Goal: Information Seeking & Learning: Learn about a topic

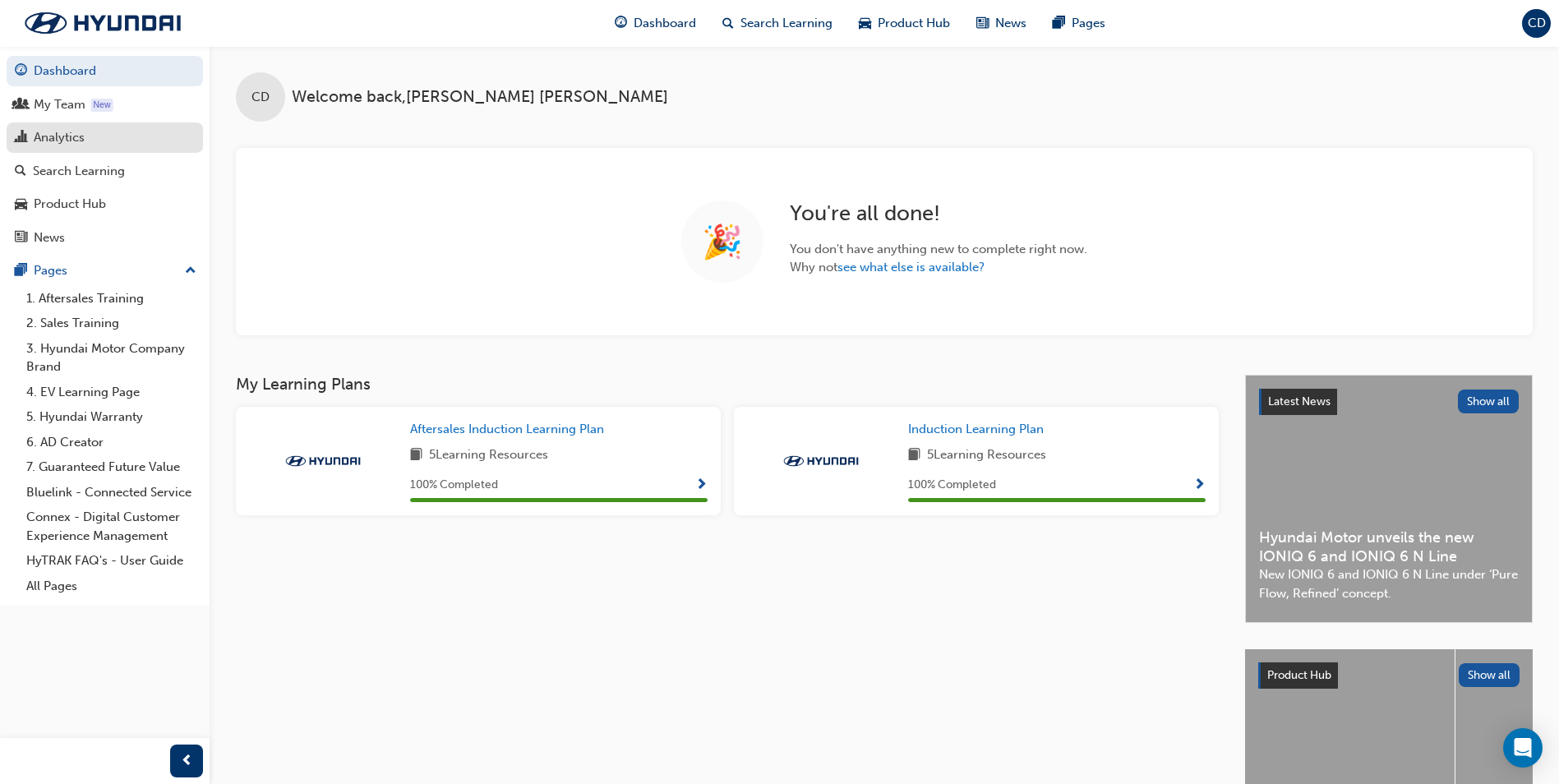
click at [71, 142] on div "Analytics" at bounding box center [58, 137] width 51 height 19
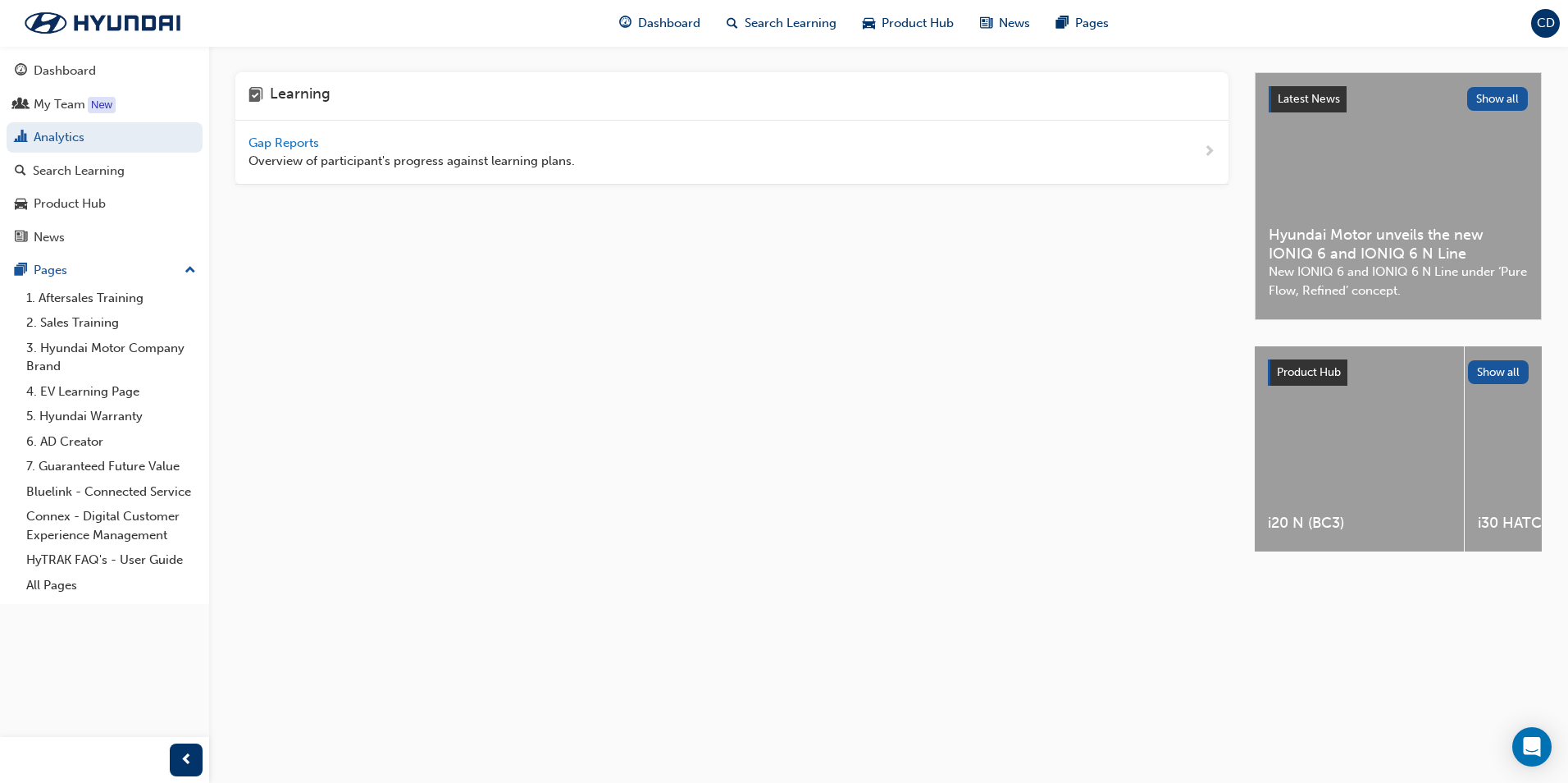
click at [279, 139] on span "Gap Reports" at bounding box center [285, 142] width 74 height 15
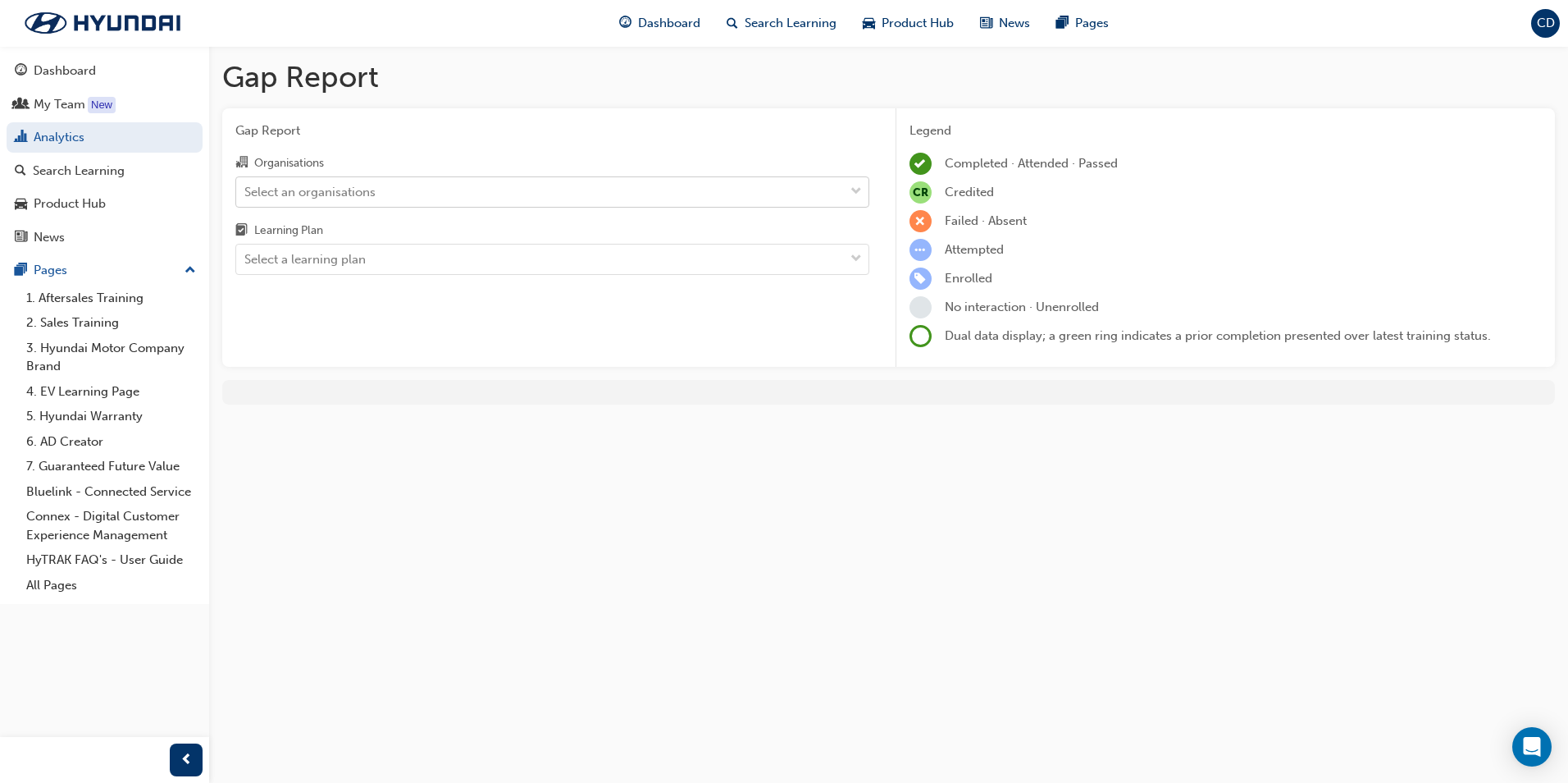
click at [384, 199] on div "Select an organisations" at bounding box center [539, 191] width 608 height 28
click at [246, 198] on input "Organisations Select an organisations" at bounding box center [245, 190] width 2 height 14
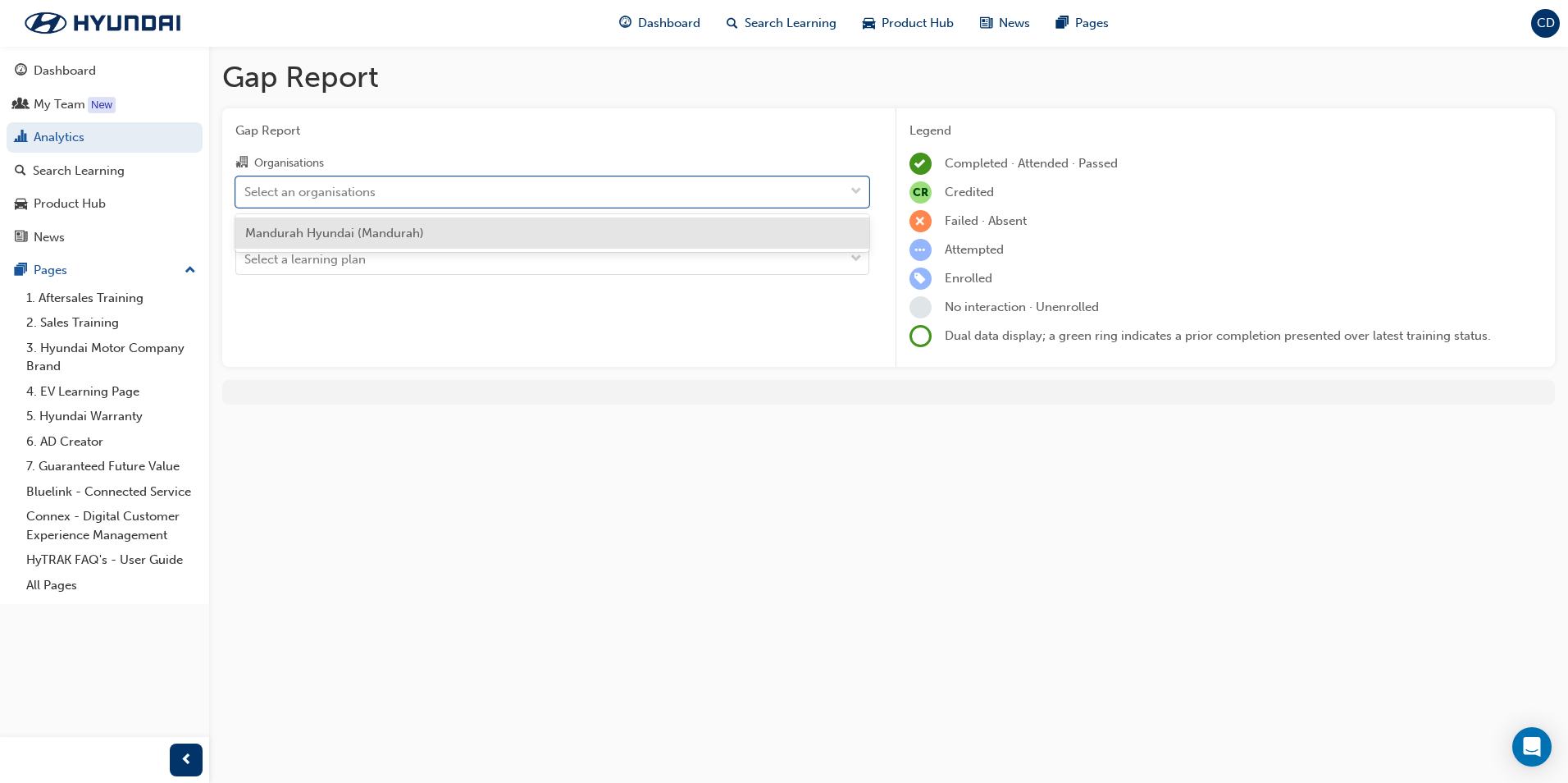
click at [371, 235] on span "Mandurah Hyundai (Mandurah)" at bounding box center [334, 232] width 179 height 15
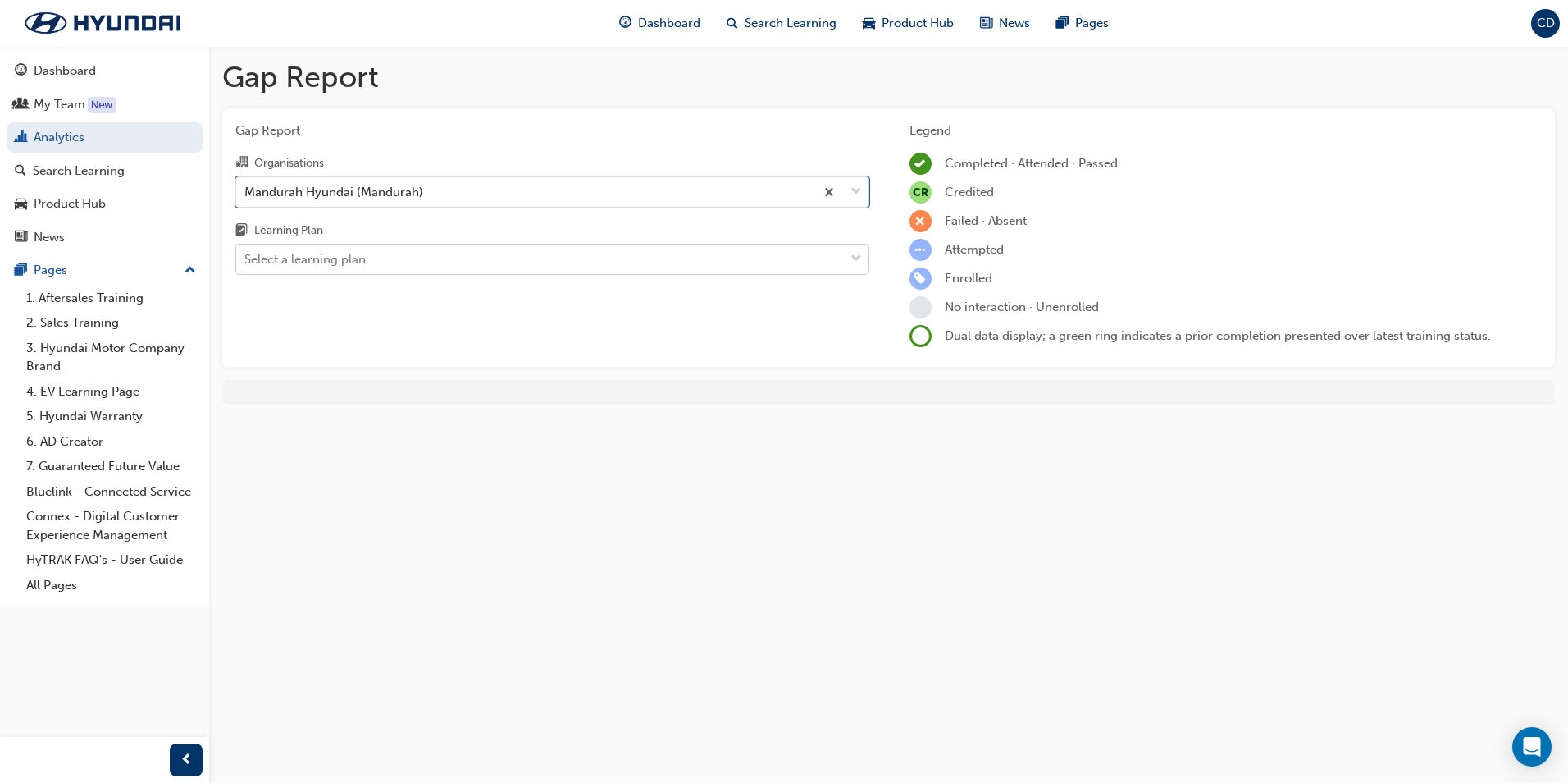
click at [378, 256] on div "Select a learning plan" at bounding box center [539, 259] width 608 height 28
click at [246, 256] on input "Learning Plan Select a learning plan" at bounding box center [245, 259] width 2 height 14
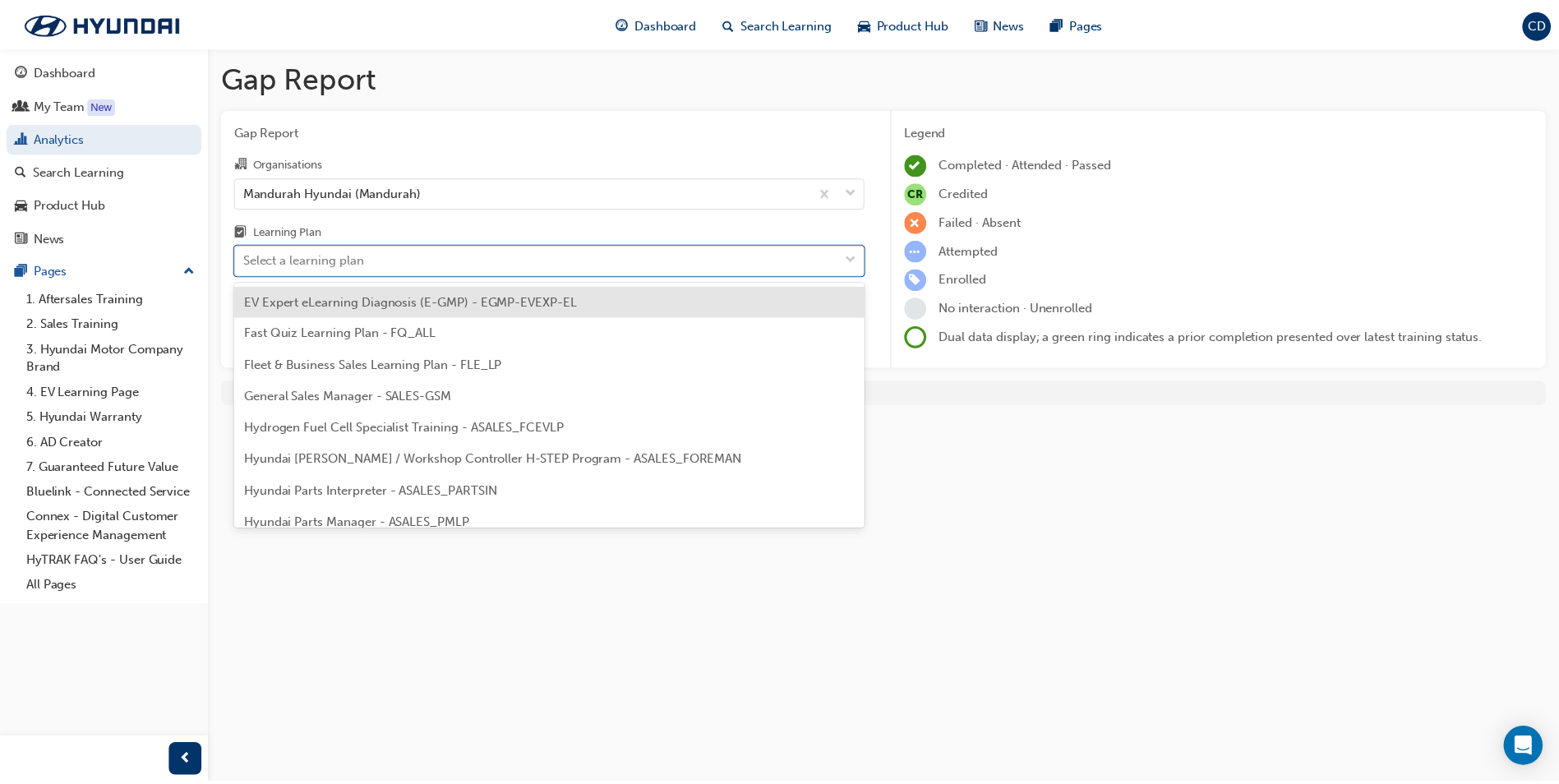
scroll to position [246, 0]
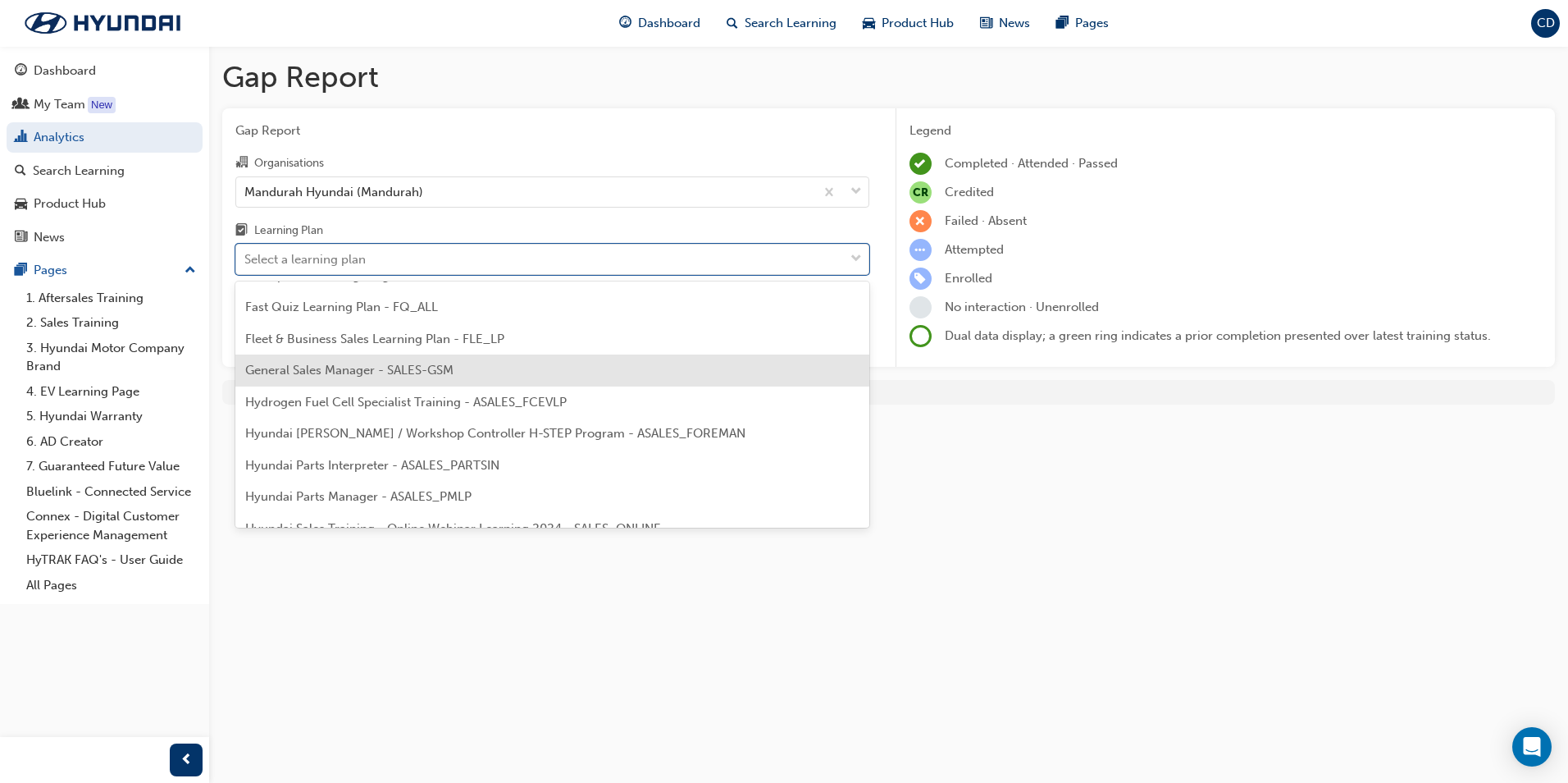
click at [378, 371] on span "General Sales Manager - SALES-GSM" at bounding box center [349, 370] width 208 height 15
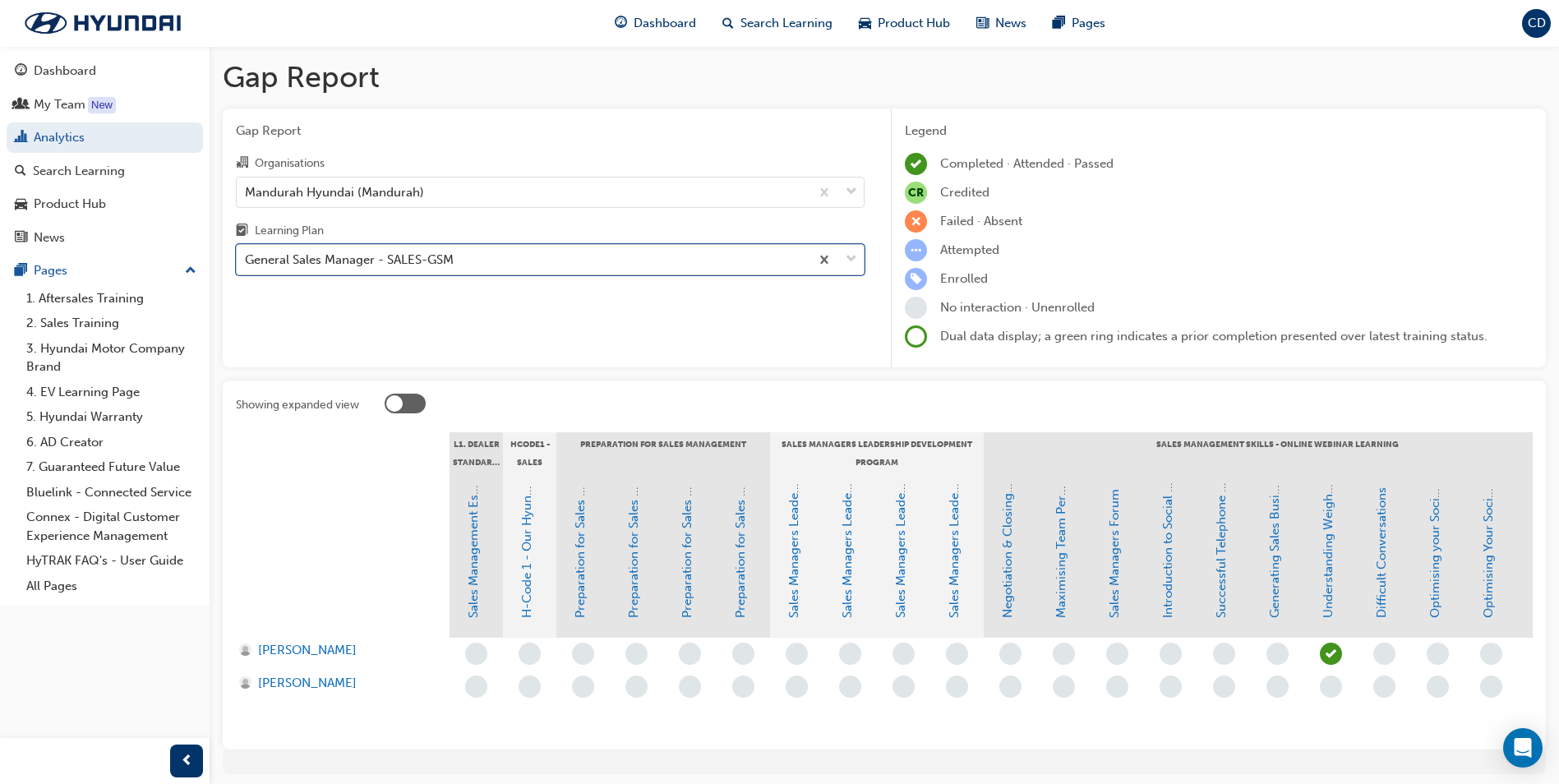
click at [498, 252] on div "General Sales Manager - SALES-GSM" at bounding box center [522, 259] width 573 height 28
click at [247, 252] on input "Learning Plan option General Sales Manager - SALES-GSM, selected. 0 results ava…" at bounding box center [246, 259] width 2 height 14
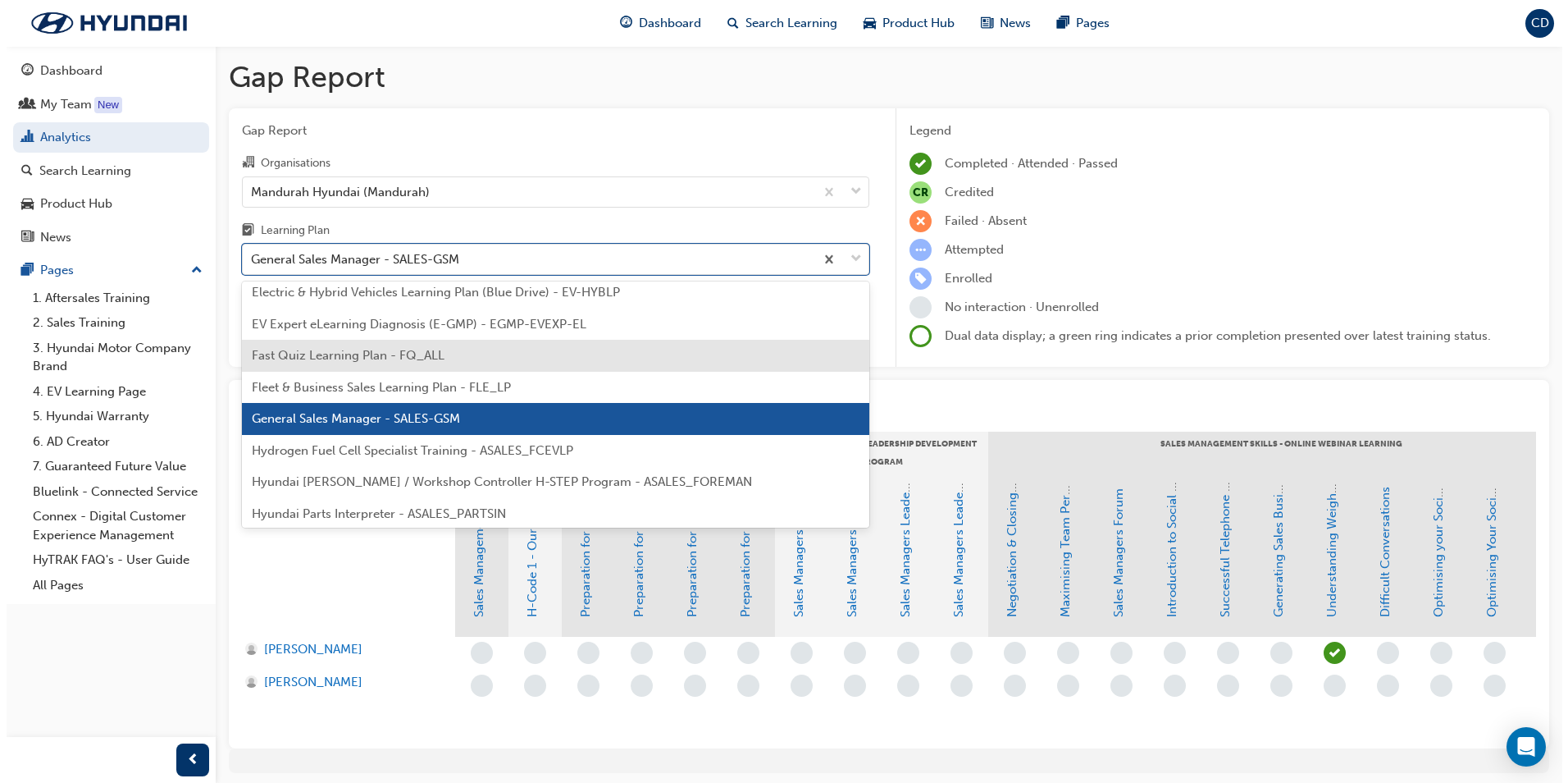
scroll to position [280, 0]
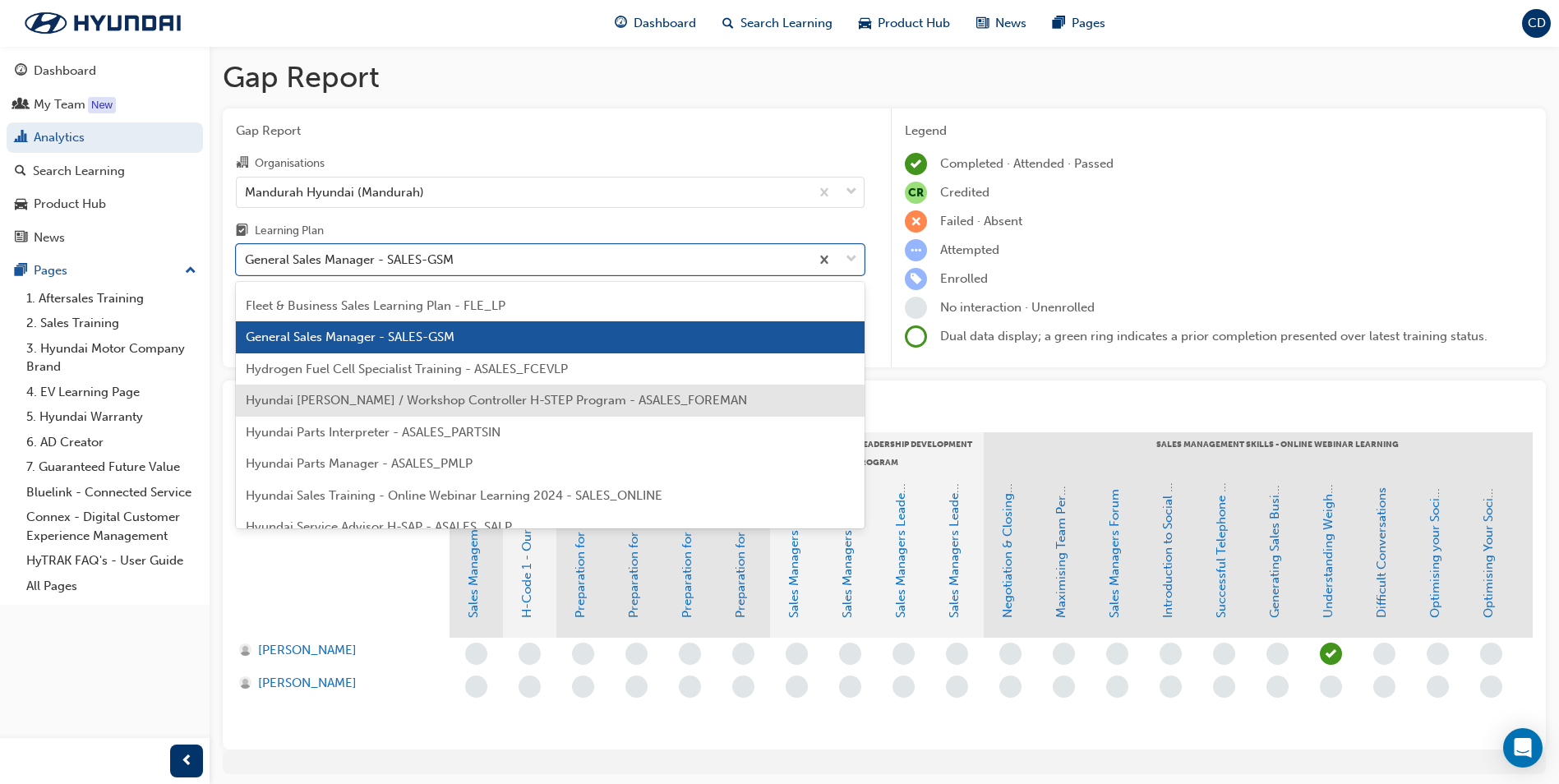
click at [467, 388] on div "Hyundai [PERSON_NAME] / Workshop Controller H-STEP Program - ASALES_FOREMAN" at bounding box center [551, 400] width 629 height 32
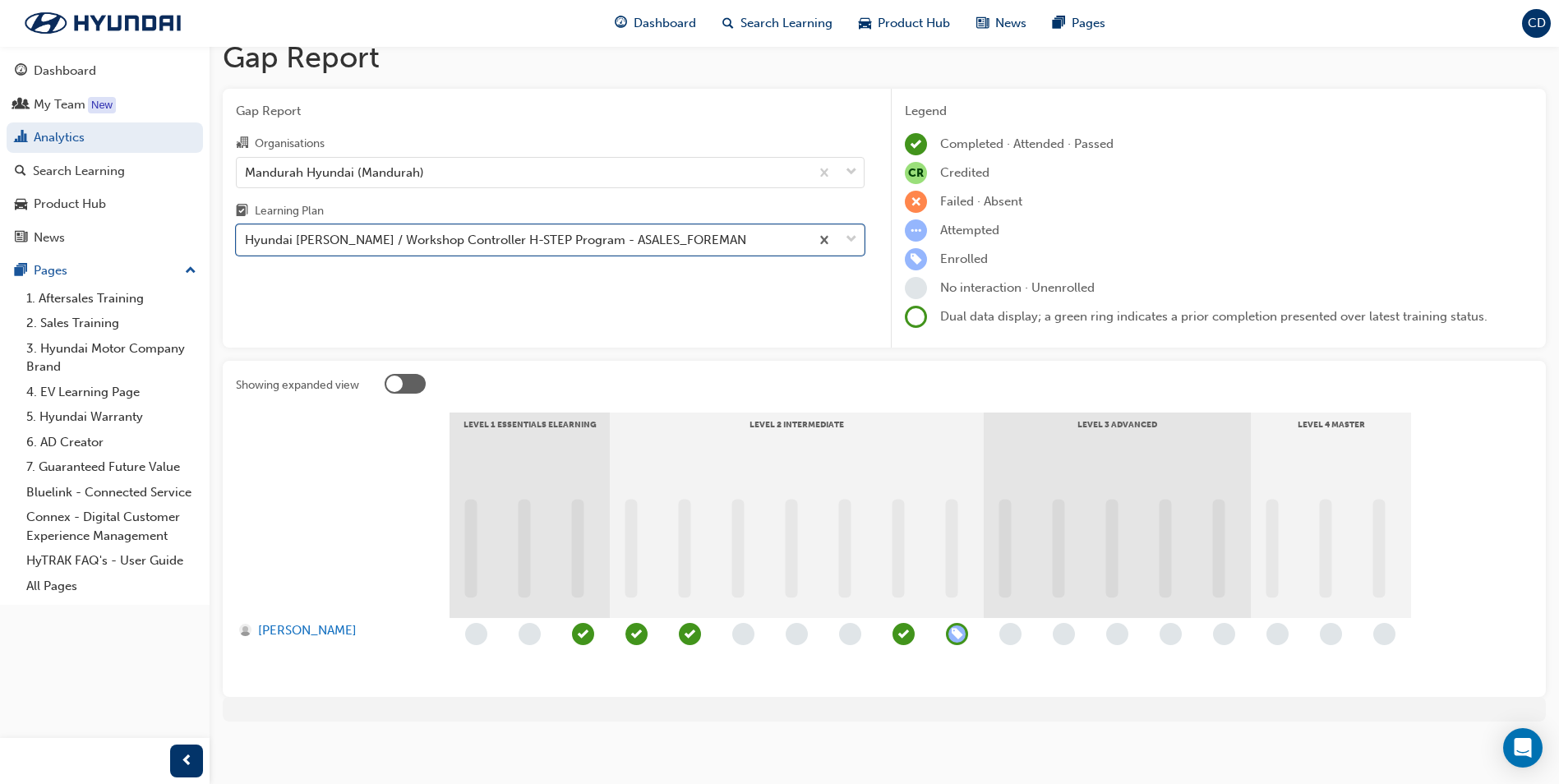
scroll to position [25, 0]
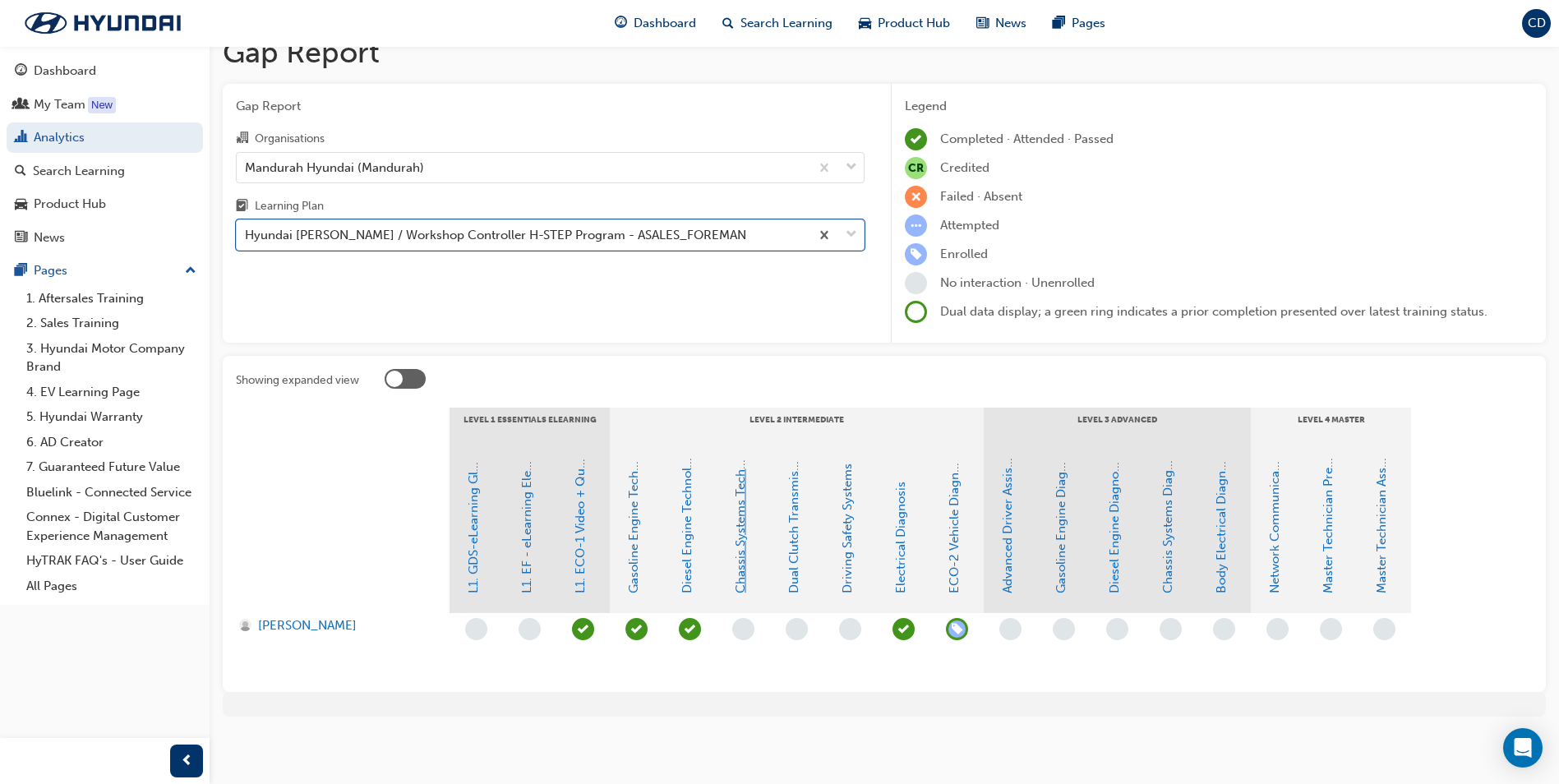
click at [739, 565] on link "Chassis Systems Technology" at bounding box center [740, 511] width 15 height 163
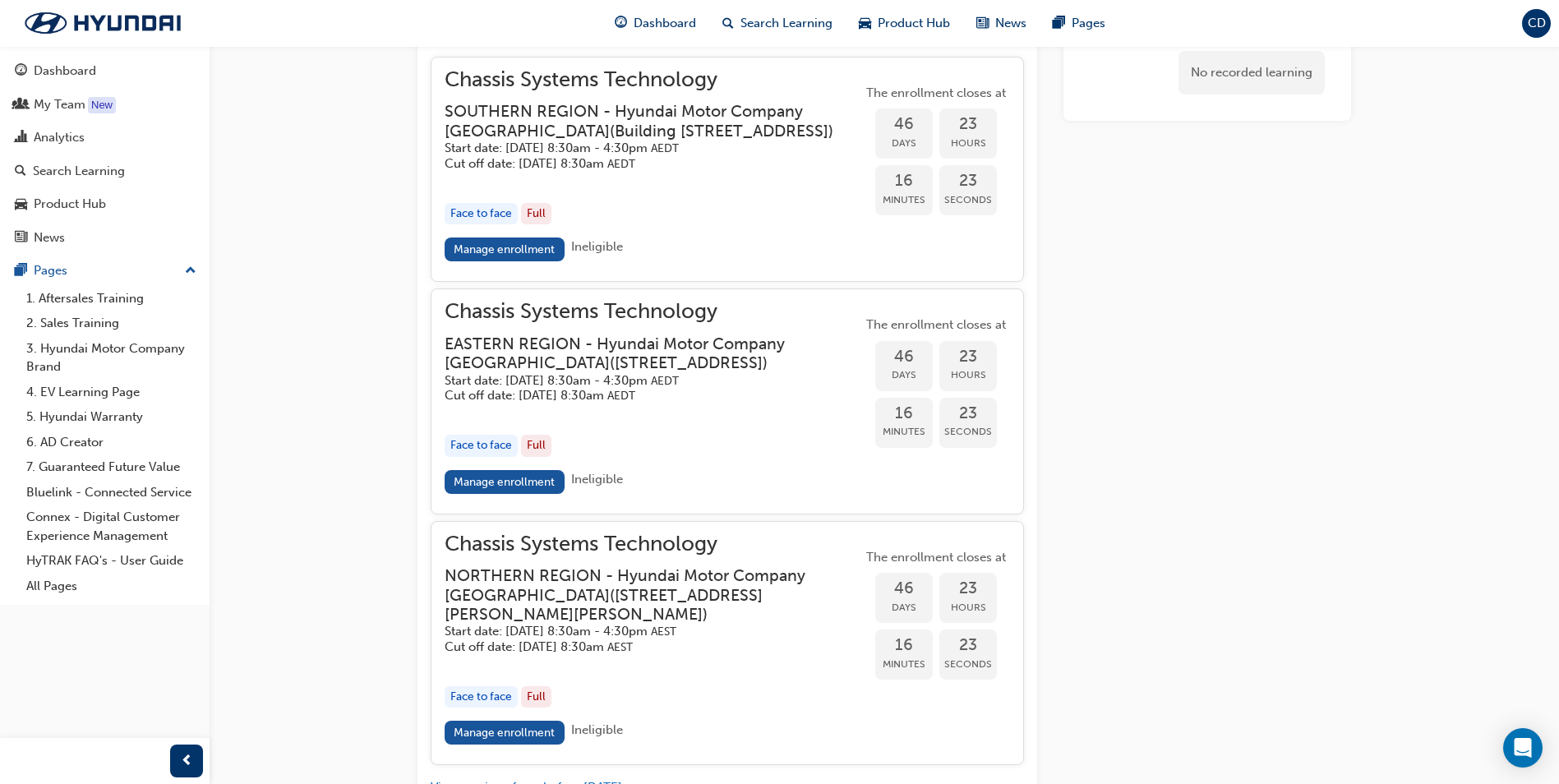
scroll to position [1443, 0]
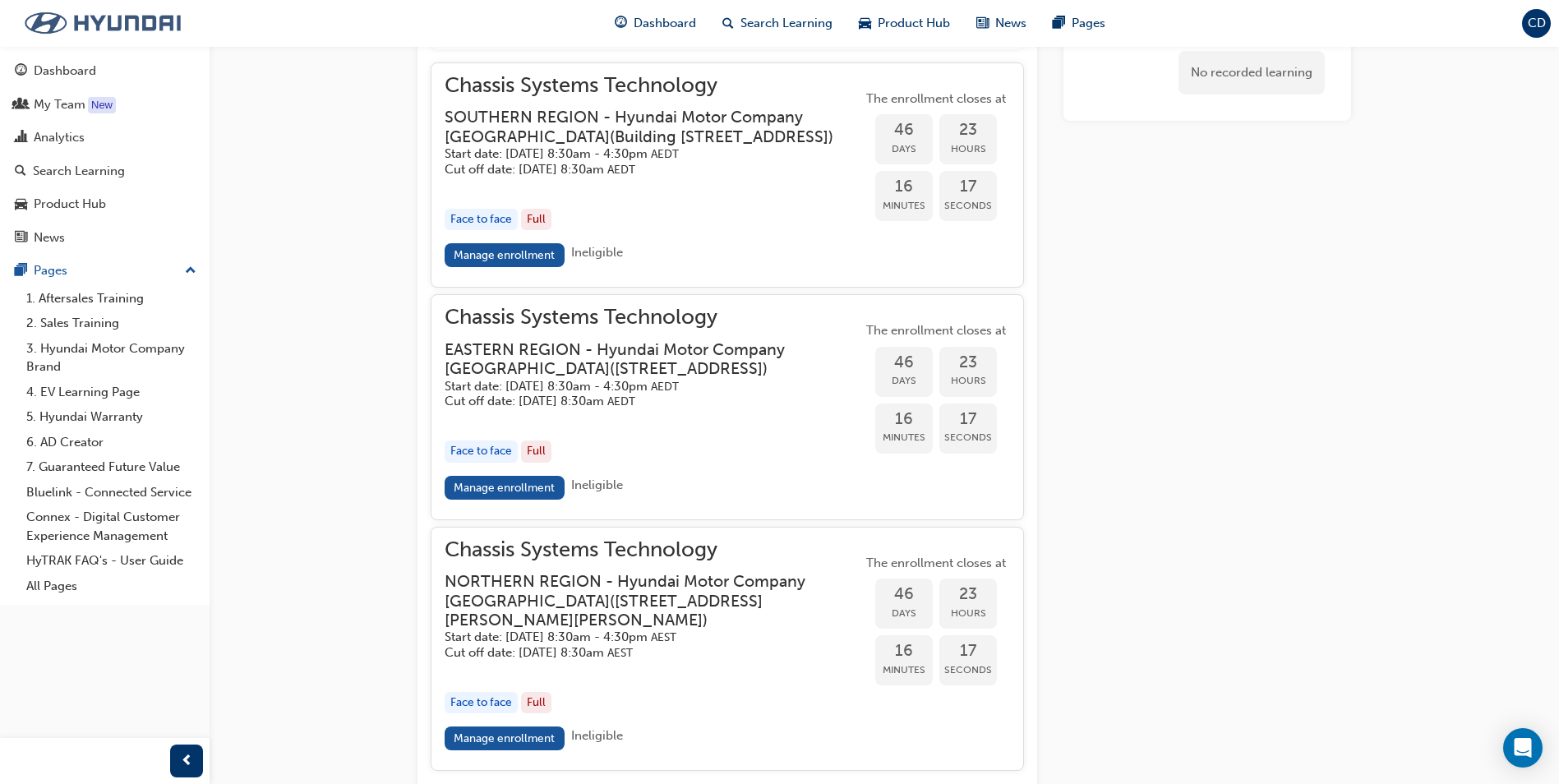
scroll to position [25, 0]
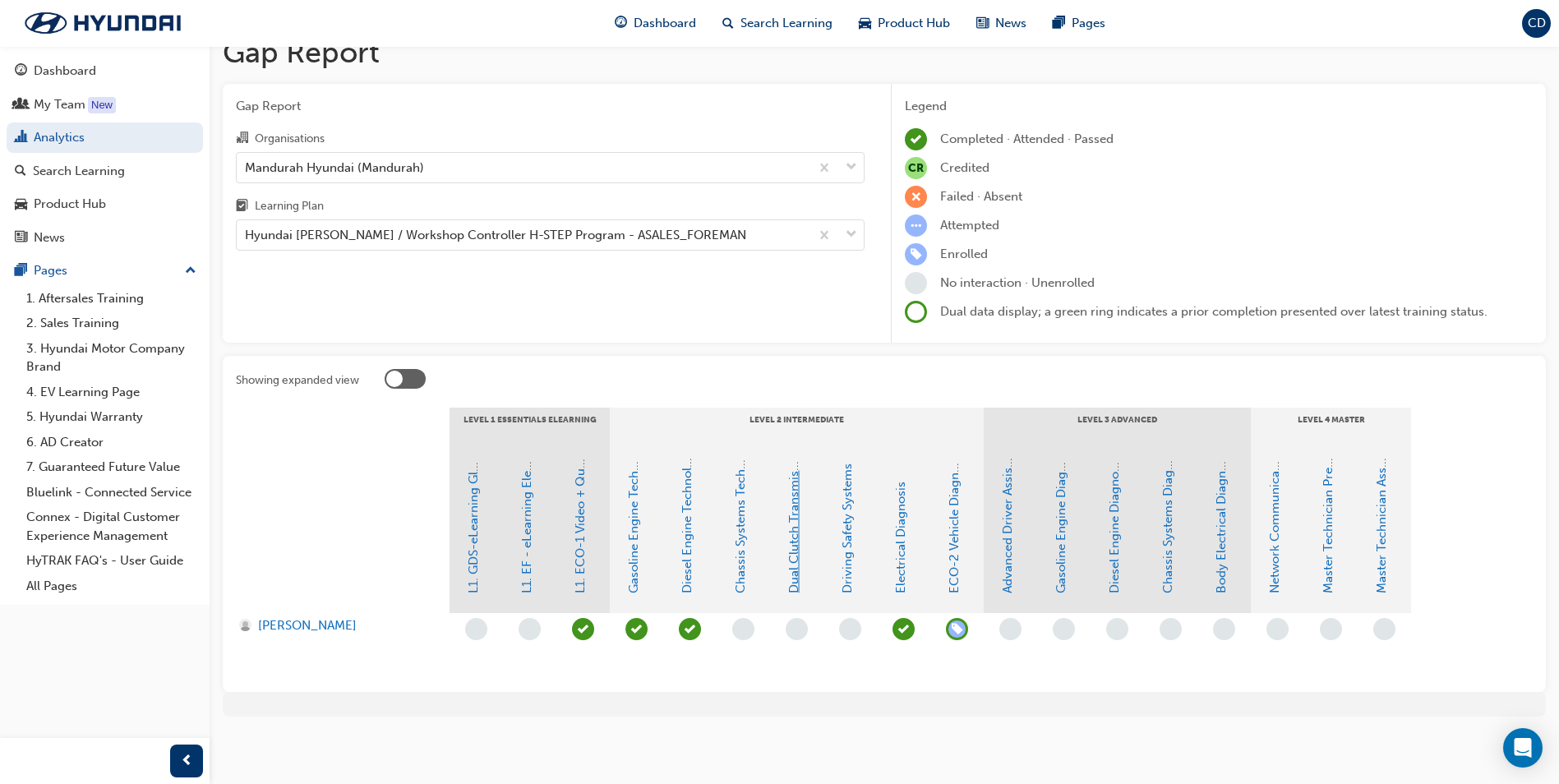
click at [799, 574] on link "Dual Clutch Transmissions" at bounding box center [793, 517] width 15 height 152
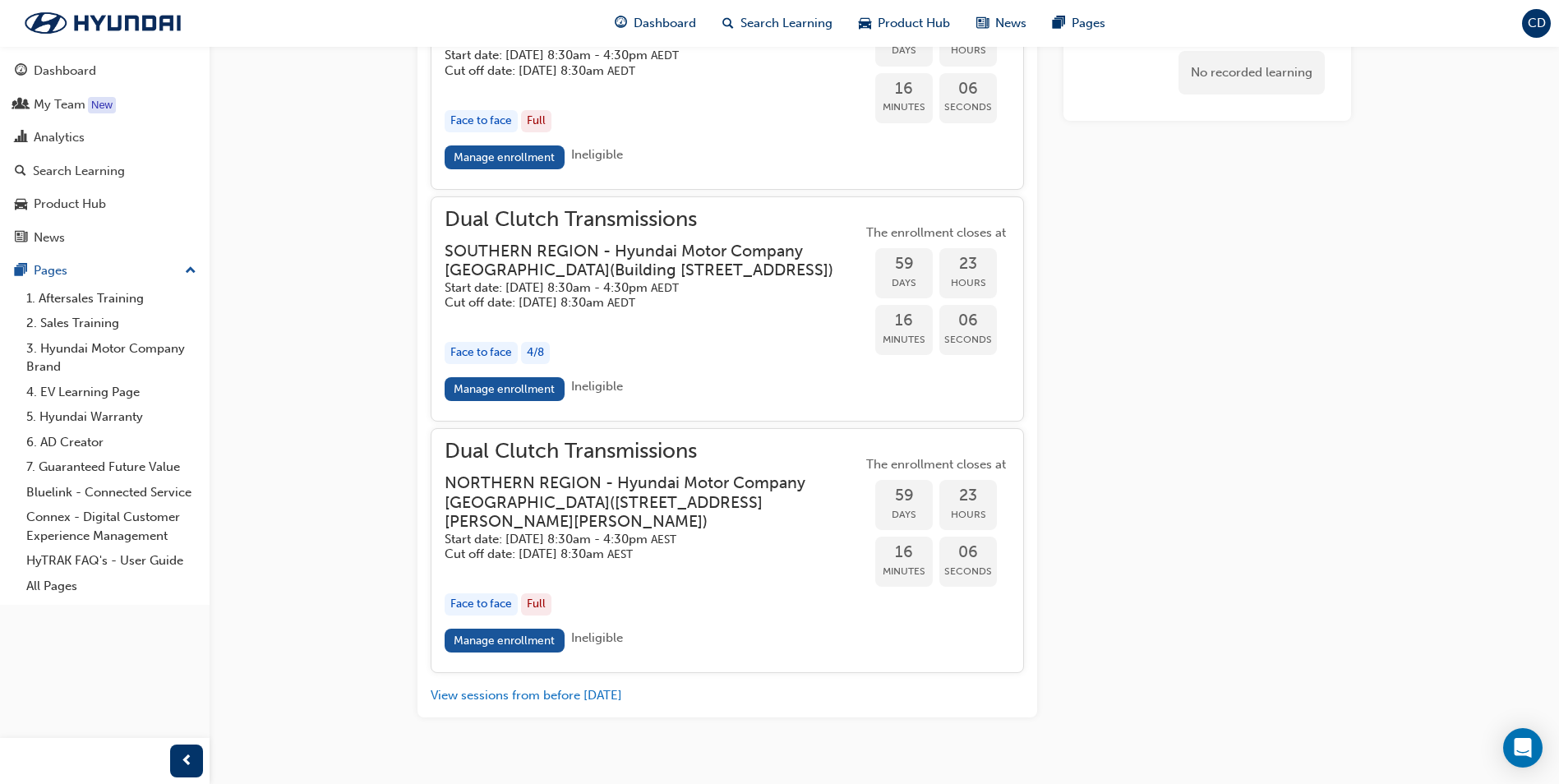
scroll to position [2580, 0]
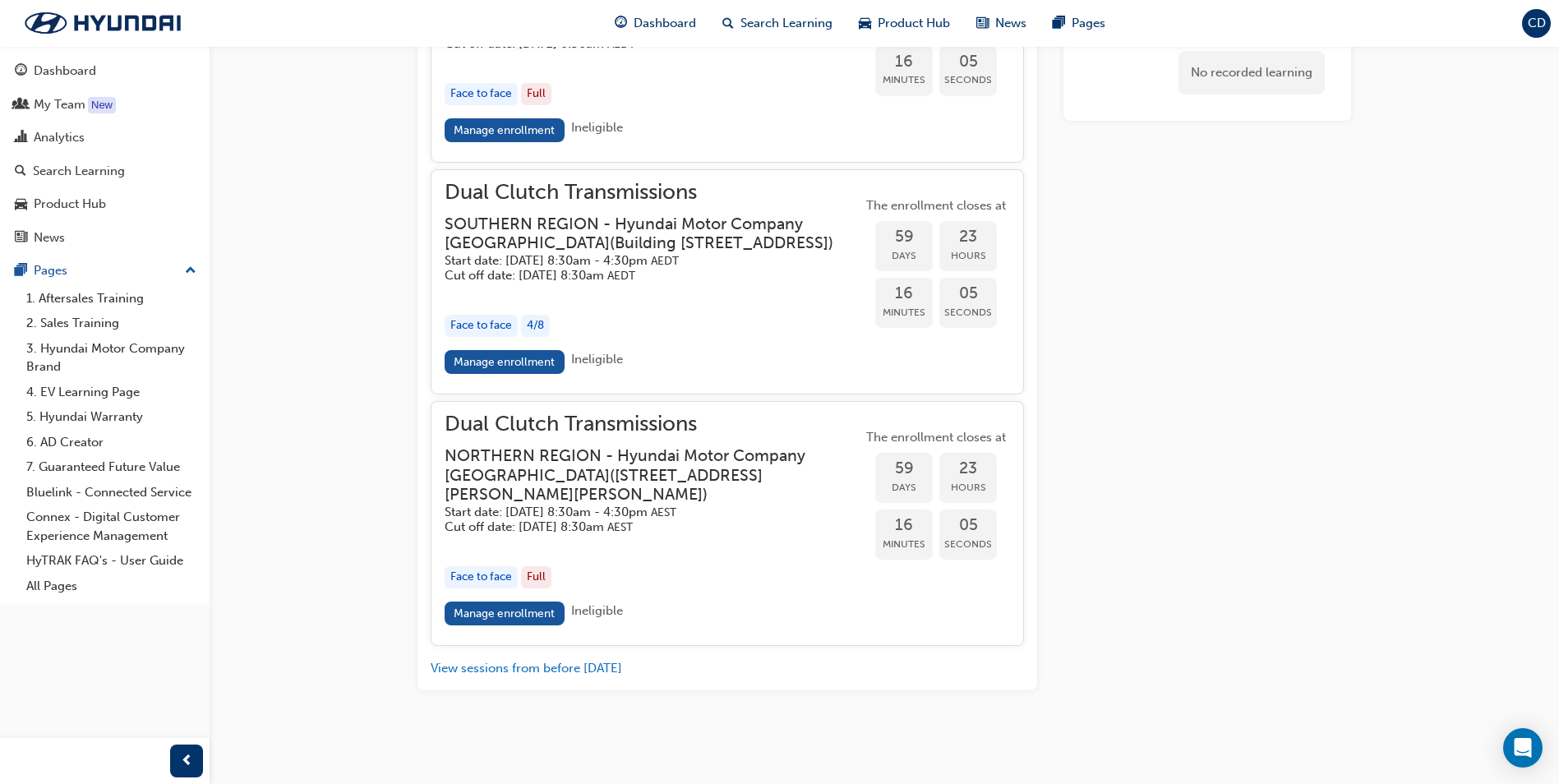
scroll to position [25, 0]
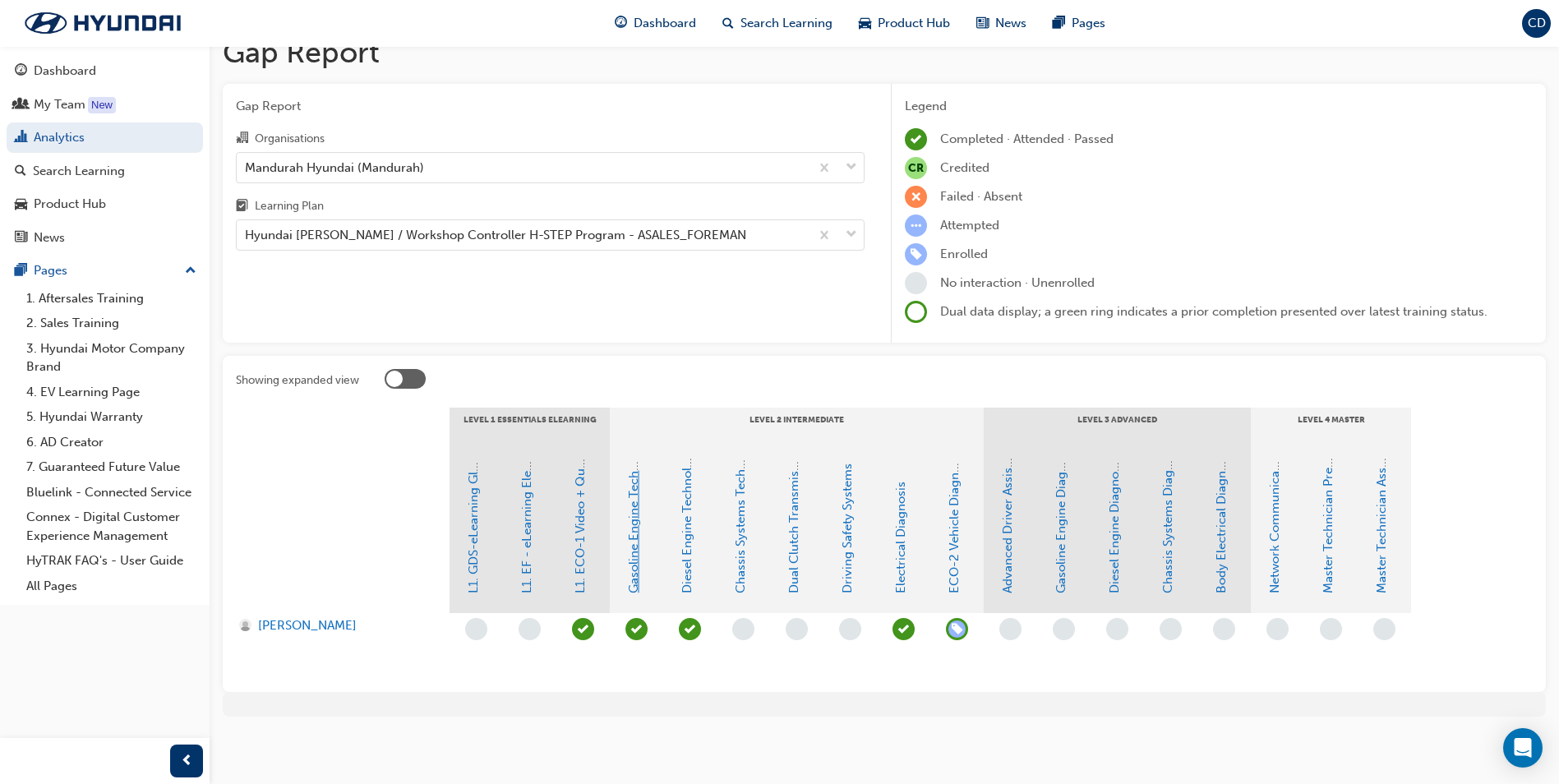
click at [634, 536] on link "Gasoline Engine Technology" at bounding box center [633, 512] width 15 height 161
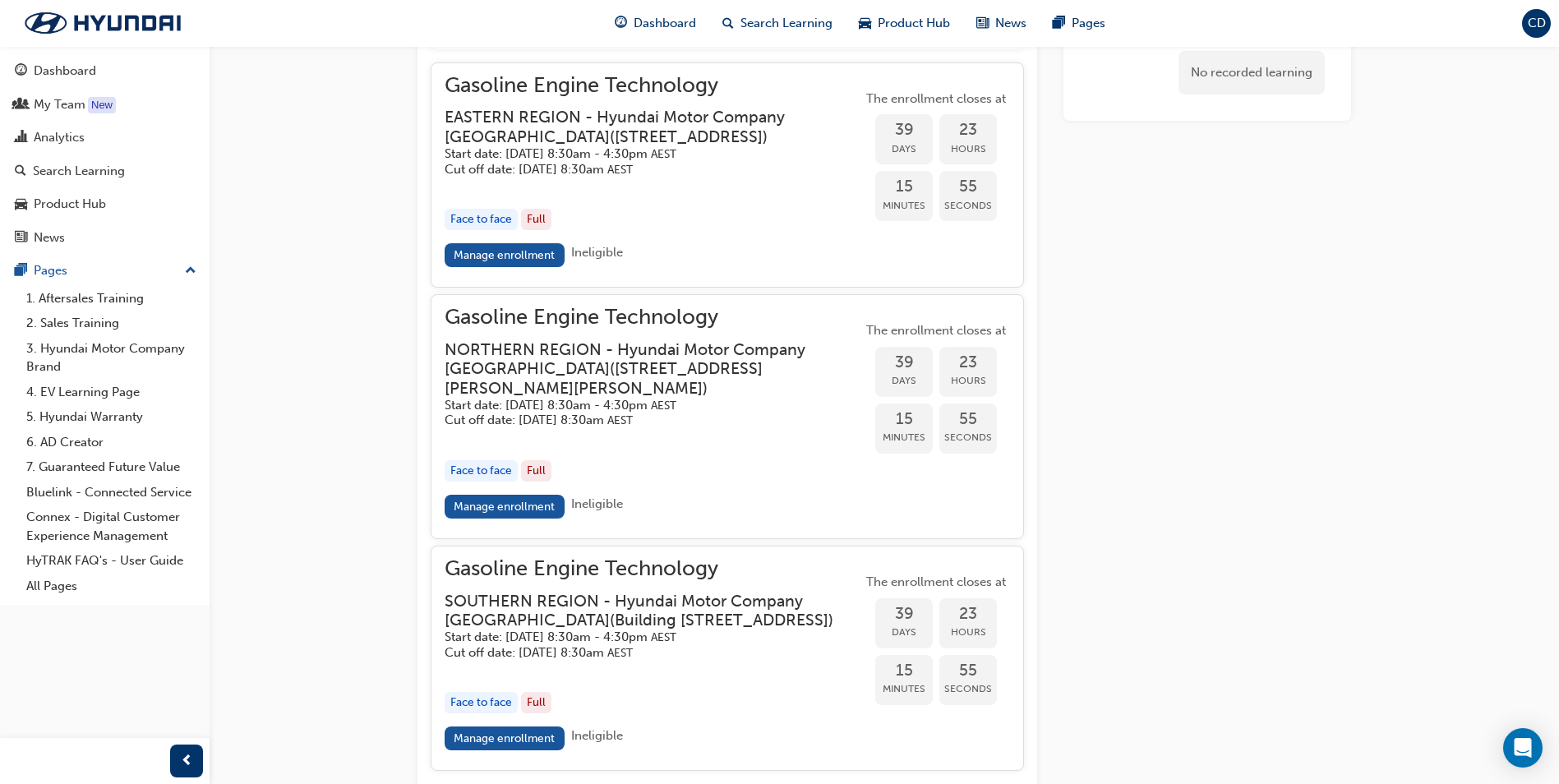
scroll to position [1576, 0]
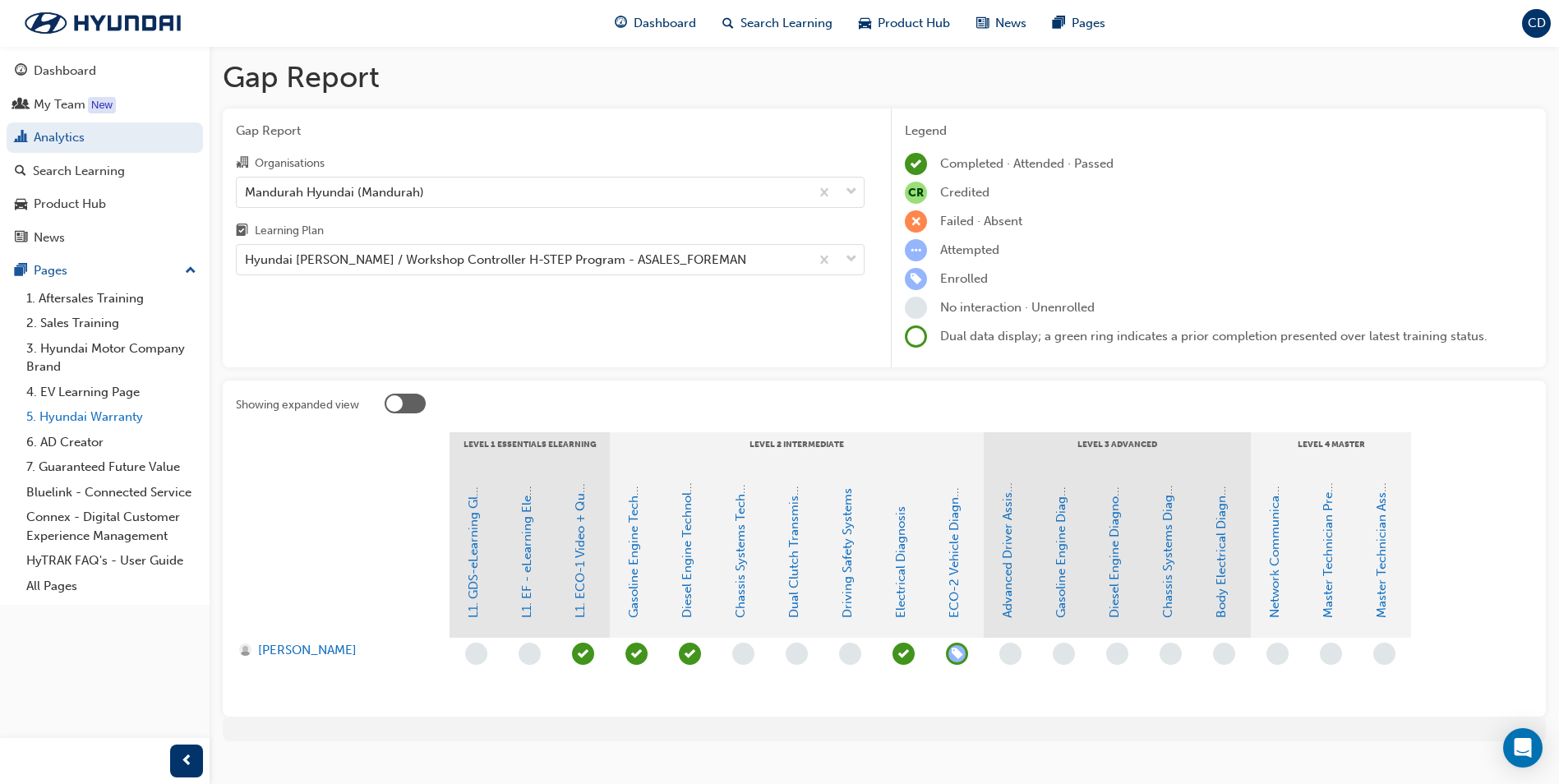
click at [125, 411] on link "5. Hyundai Warranty" at bounding box center [111, 417] width 183 height 26
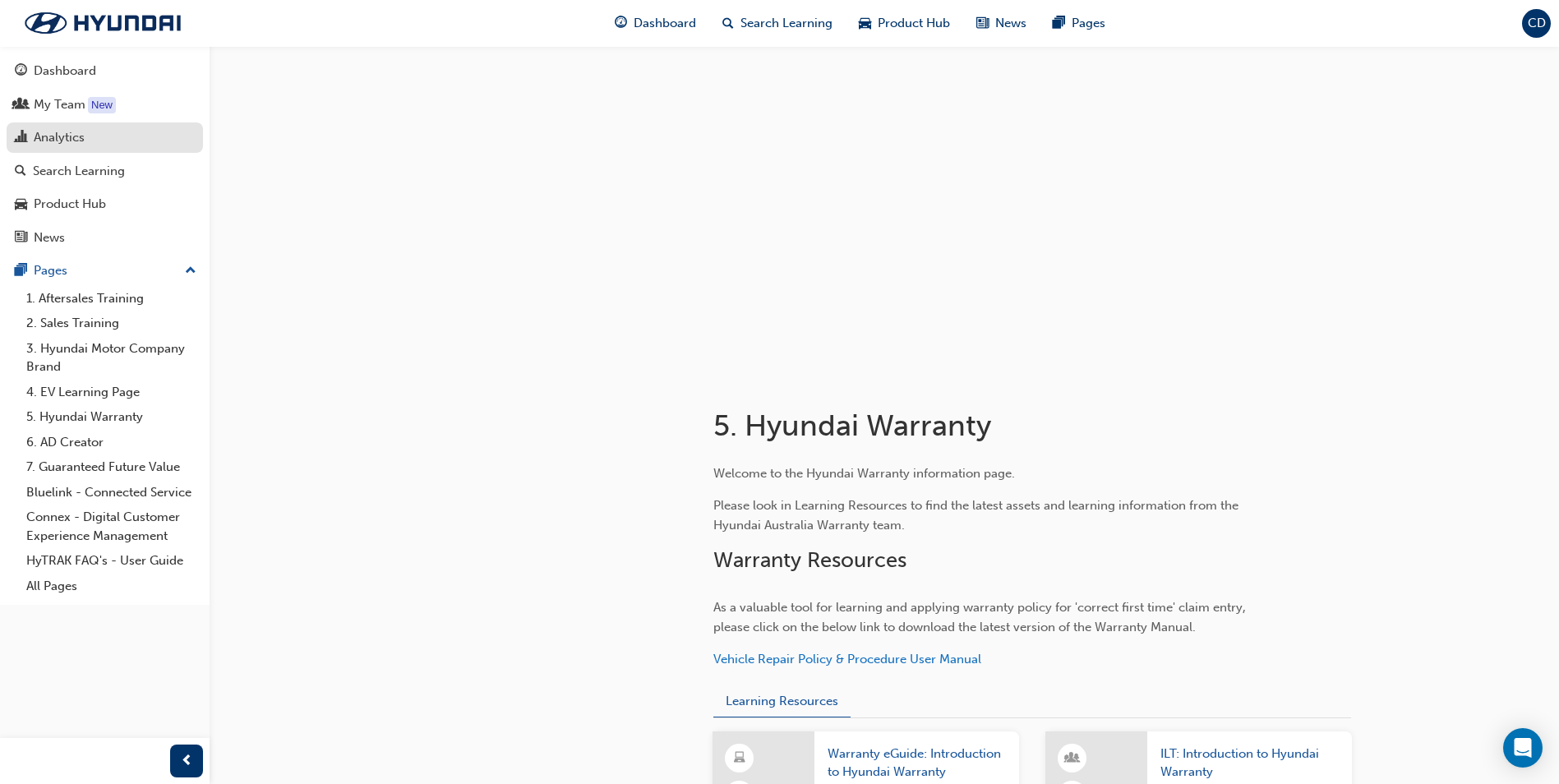
click at [75, 136] on div "Analytics" at bounding box center [58, 137] width 51 height 19
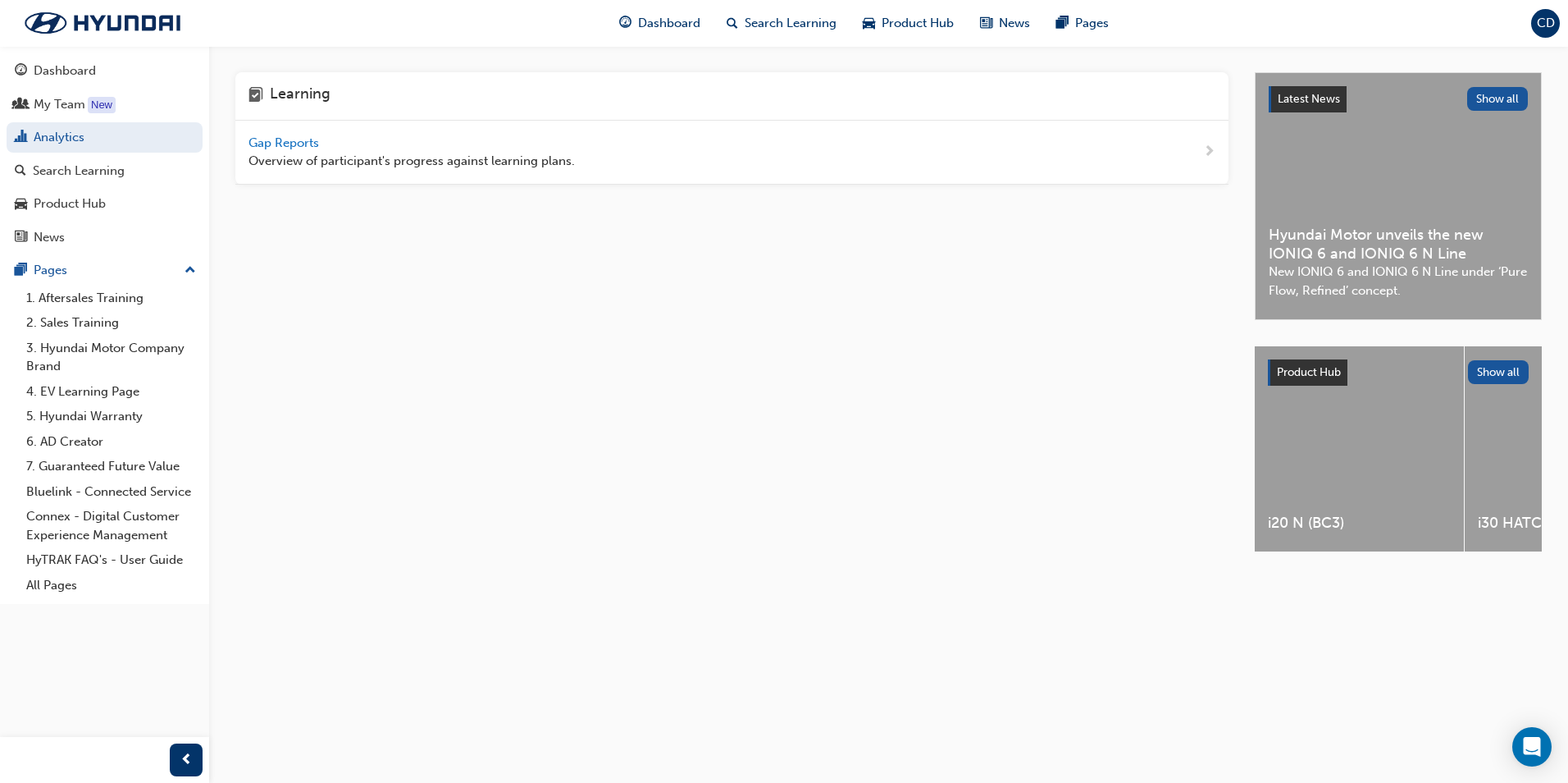
click at [382, 145] on div "Gap Reports Overview of participant's progress against learning plans." at bounding box center [412, 152] width 327 height 37
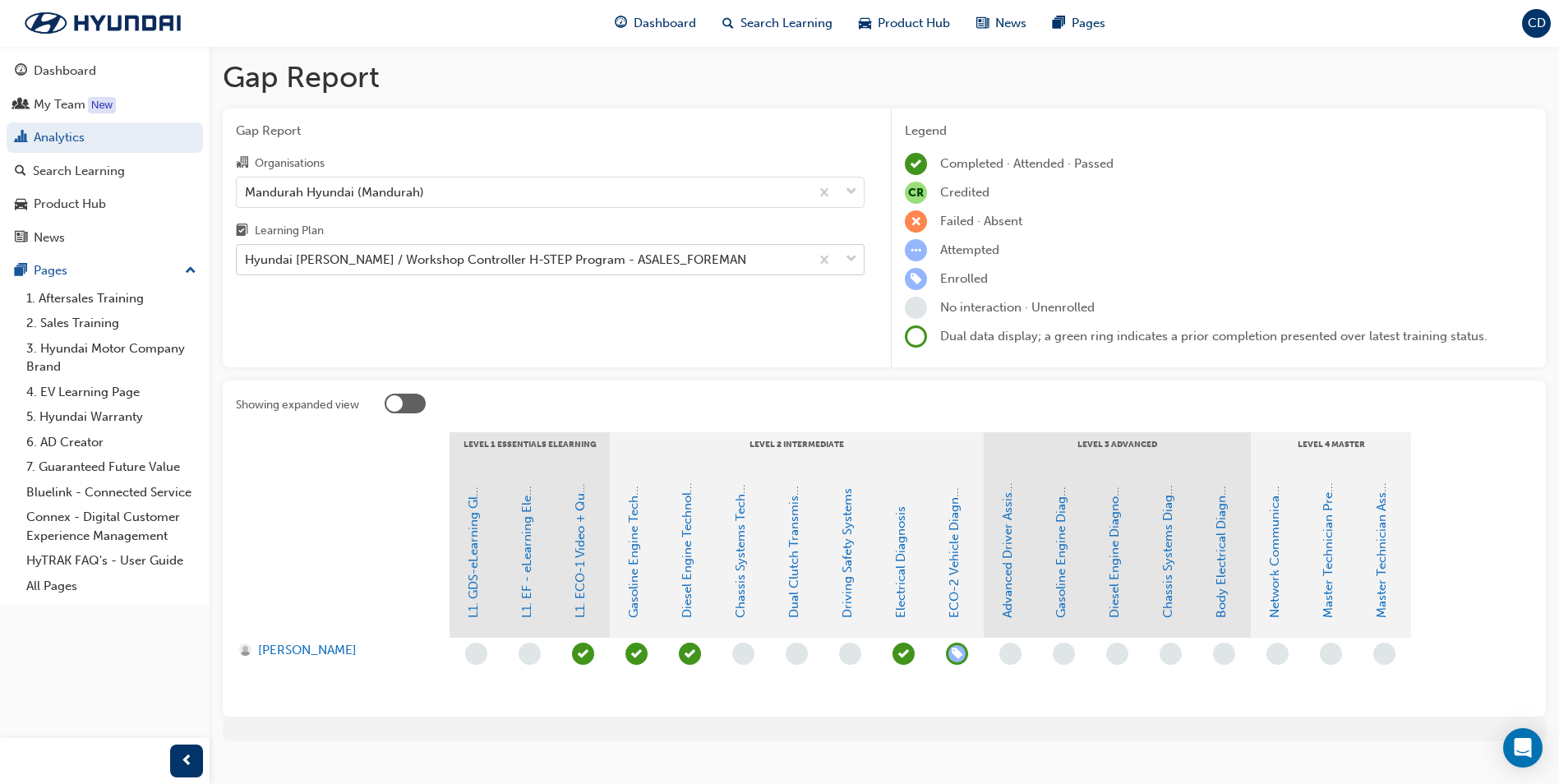
click at [351, 248] on div "Hyundai [PERSON_NAME] / Workshop Controller H-STEP Program - ASALES_FOREMAN" at bounding box center [522, 259] width 573 height 28
click at [247, 252] on input "Learning Plan Hyundai [PERSON_NAME] / Workshop Controller H-STEP Program - ASAL…" at bounding box center [246, 259] width 2 height 14
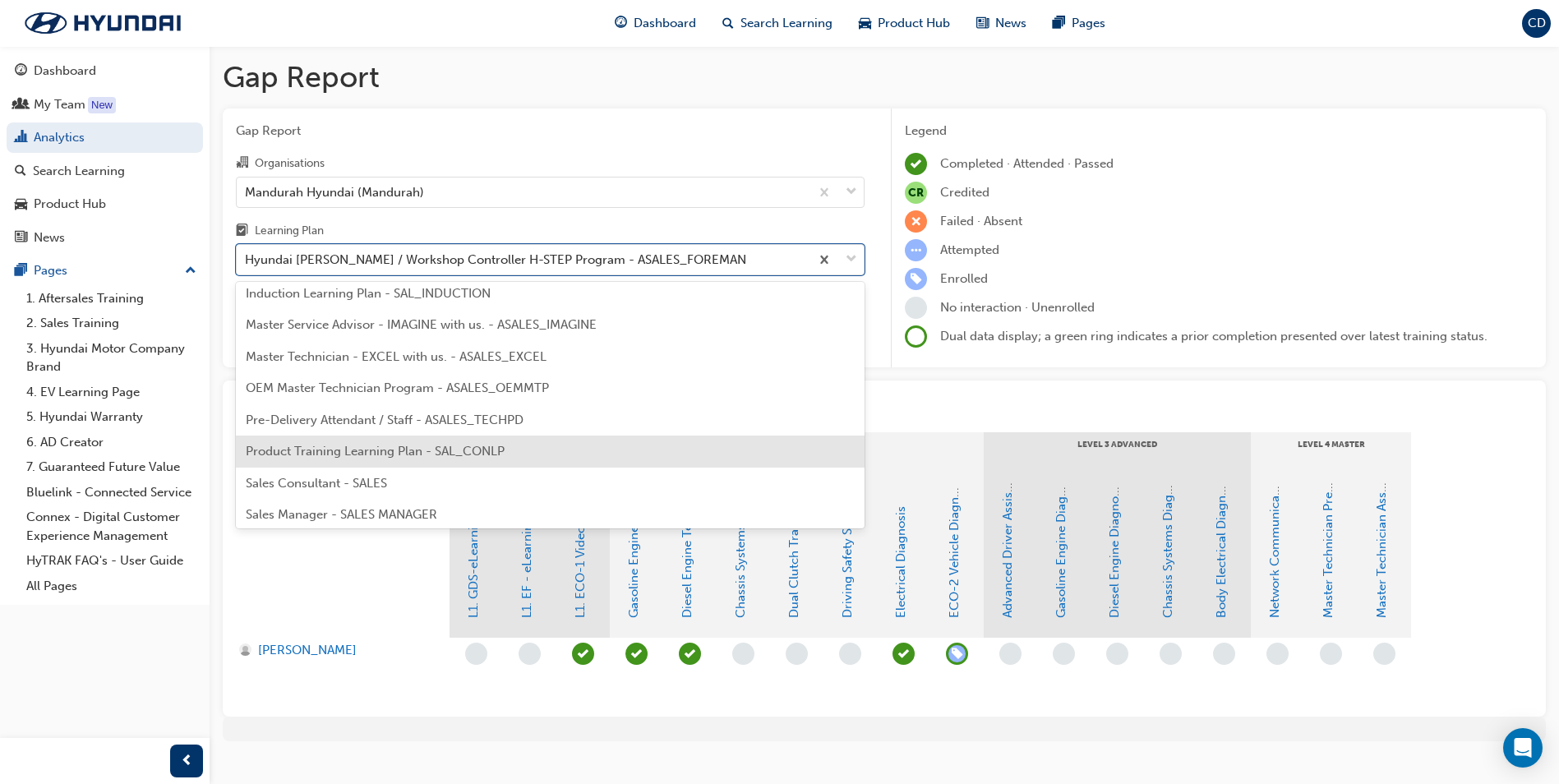
scroll to position [741, 0]
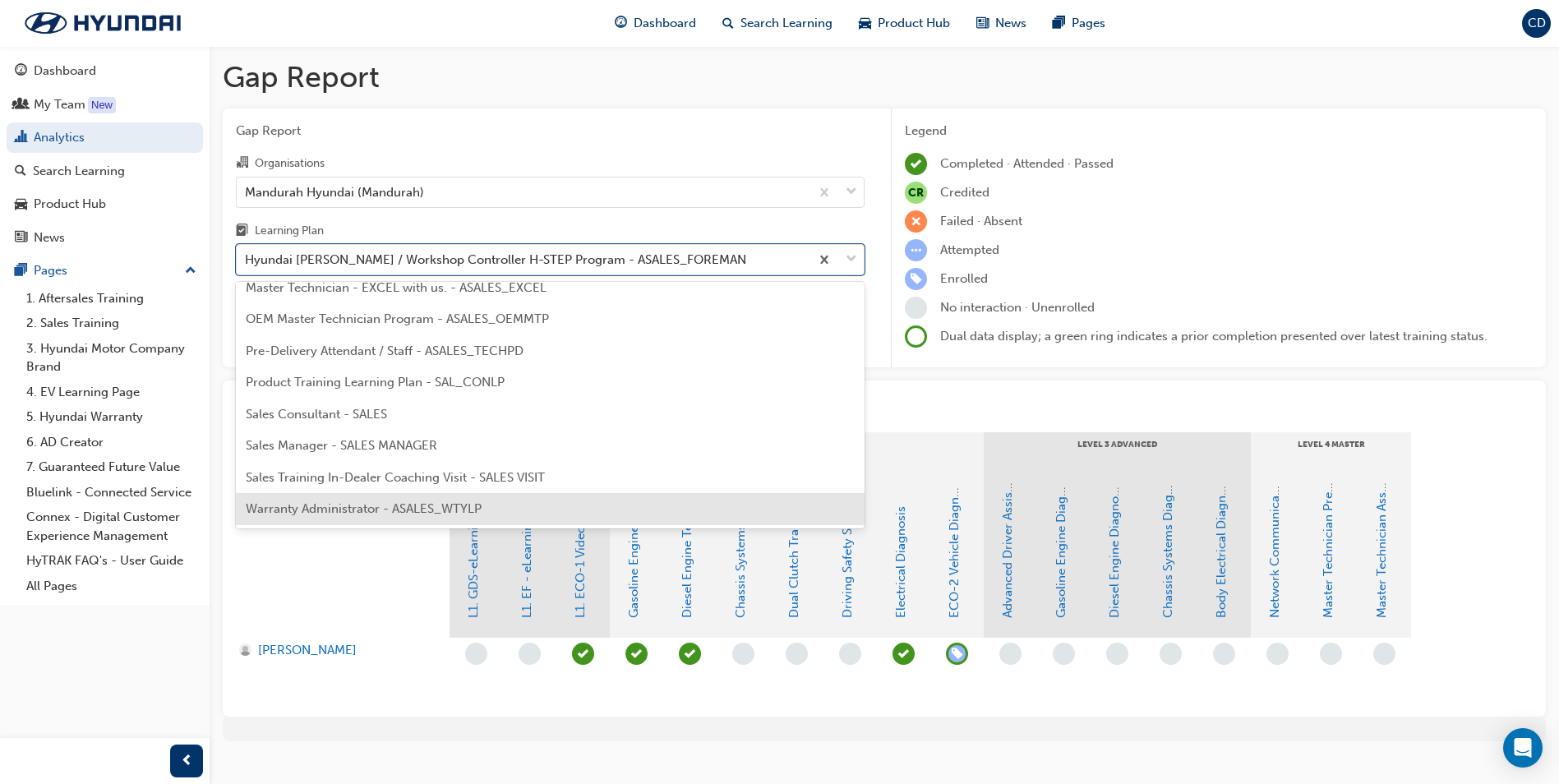
click at [368, 513] on span "Warranty Administrator - ASALES_WTYLP" at bounding box center [363, 508] width 236 height 15
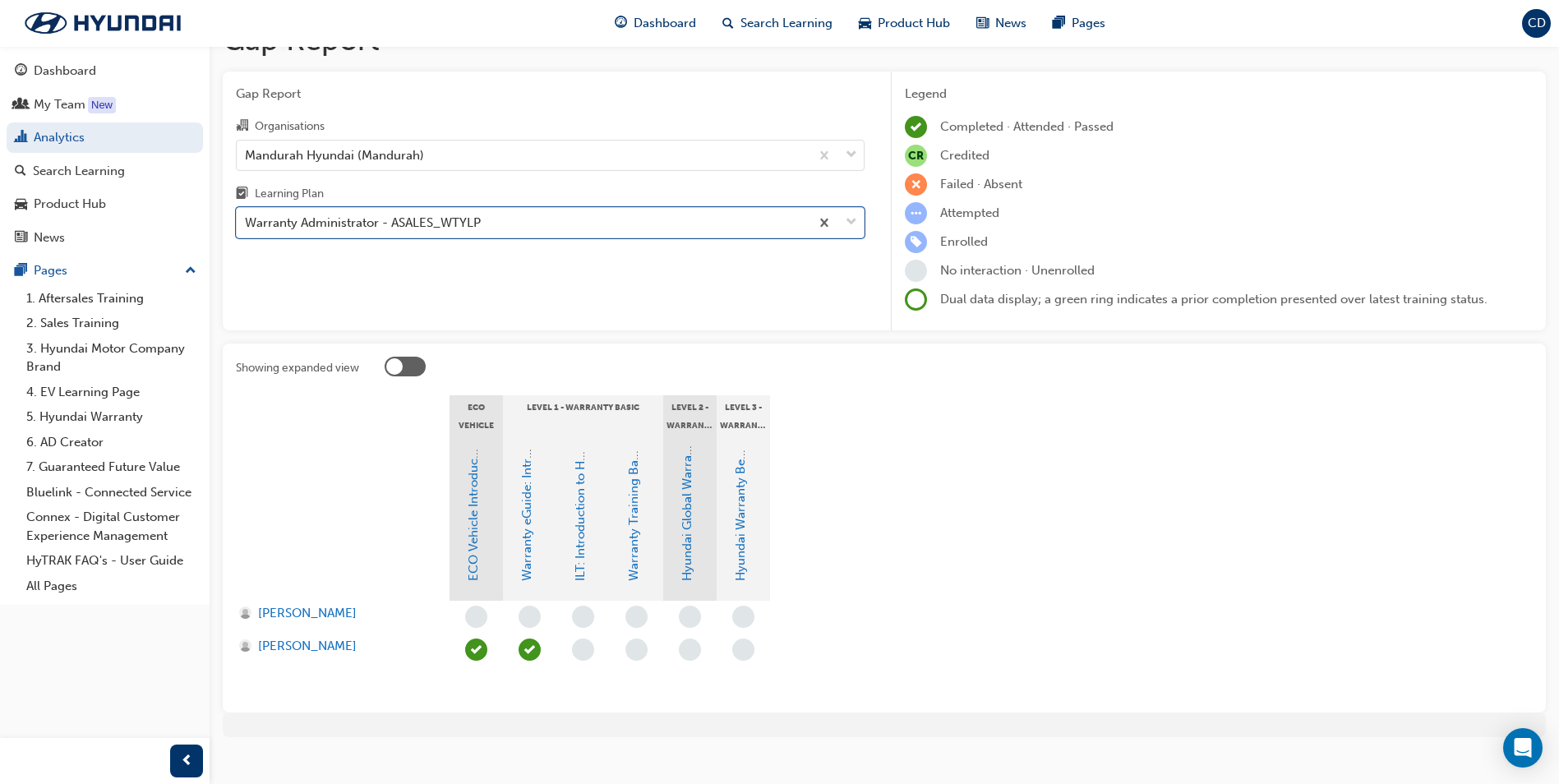
scroll to position [58, 0]
